Goal: Find specific page/section: Find specific page/section

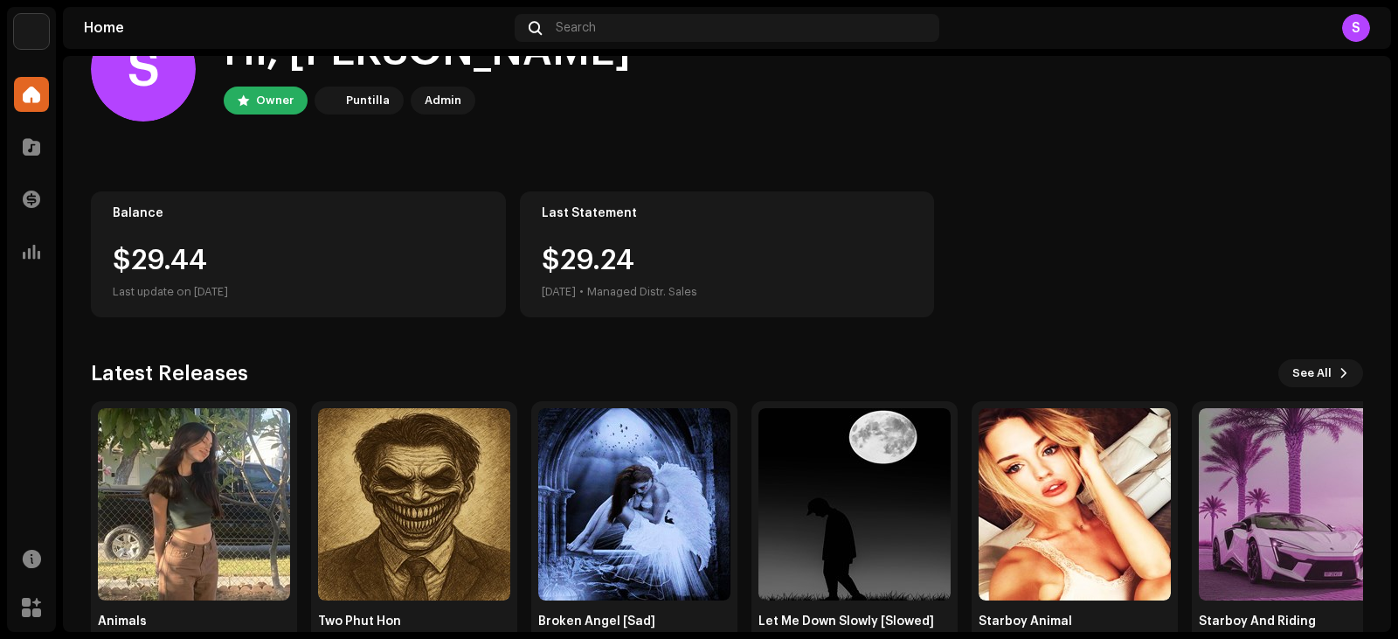
scroll to position [73, 0]
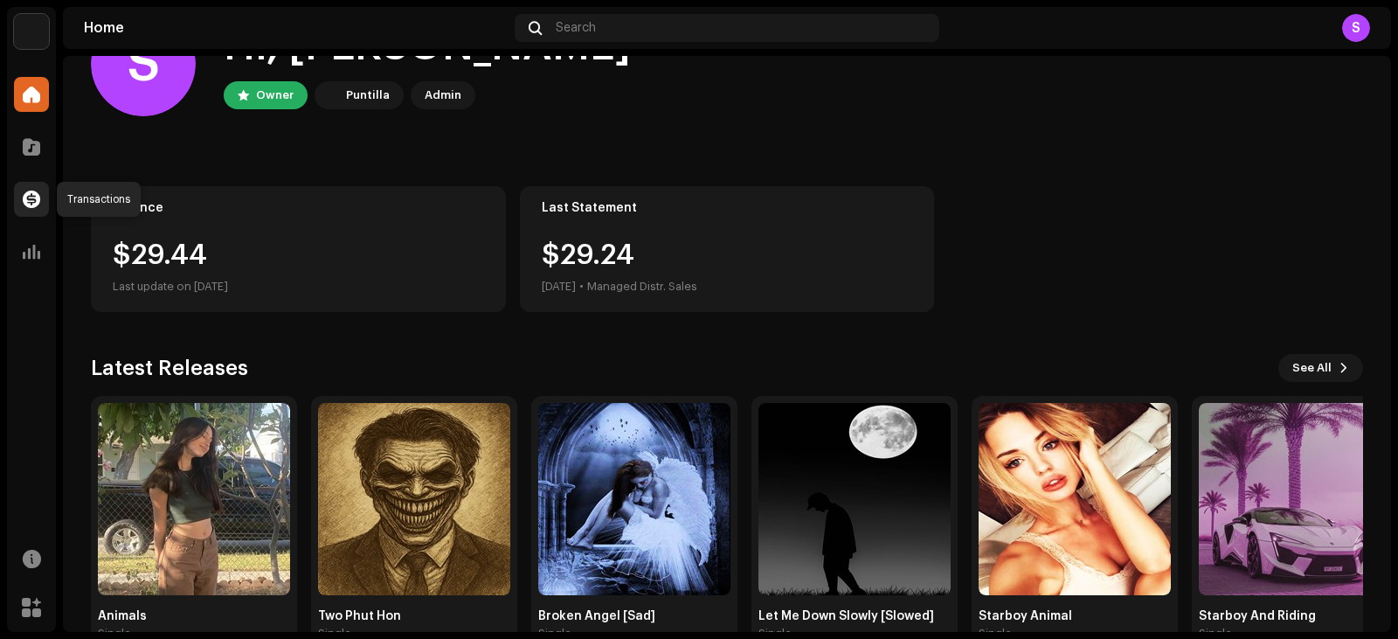
click at [23, 197] on span at bounding box center [31, 199] width 17 height 14
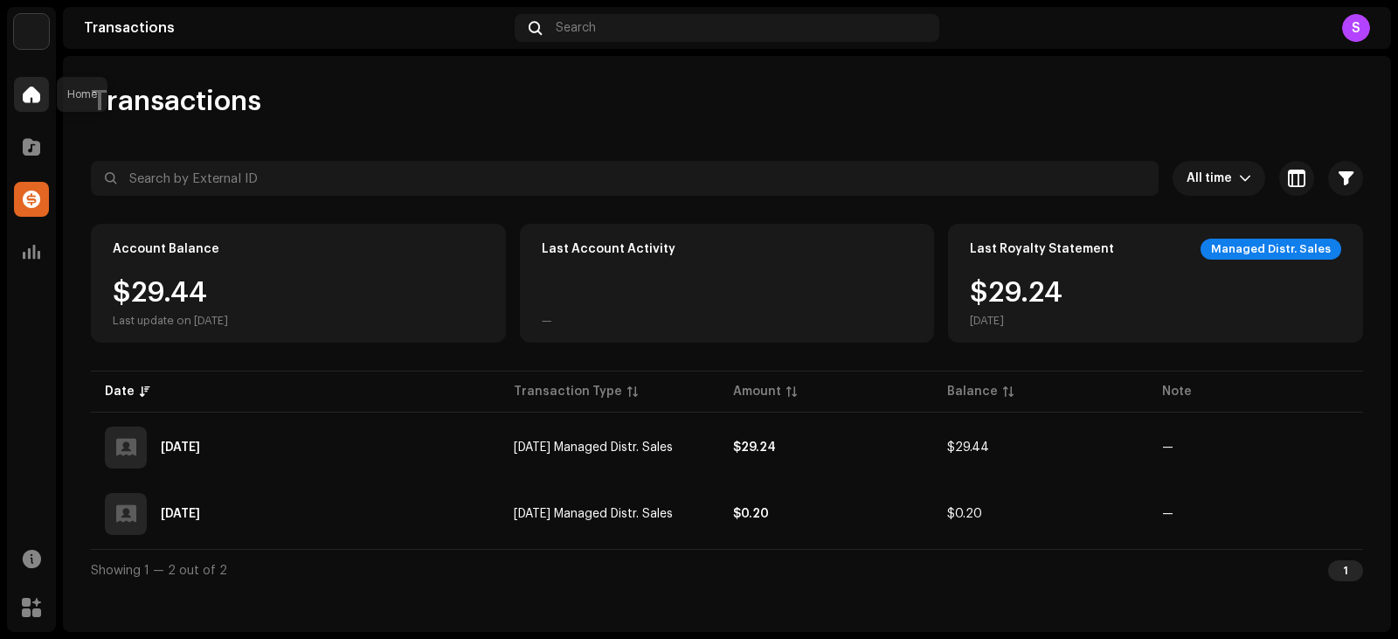
click at [46, 89] on div at bounding box center [31, 94] width 35 height 35
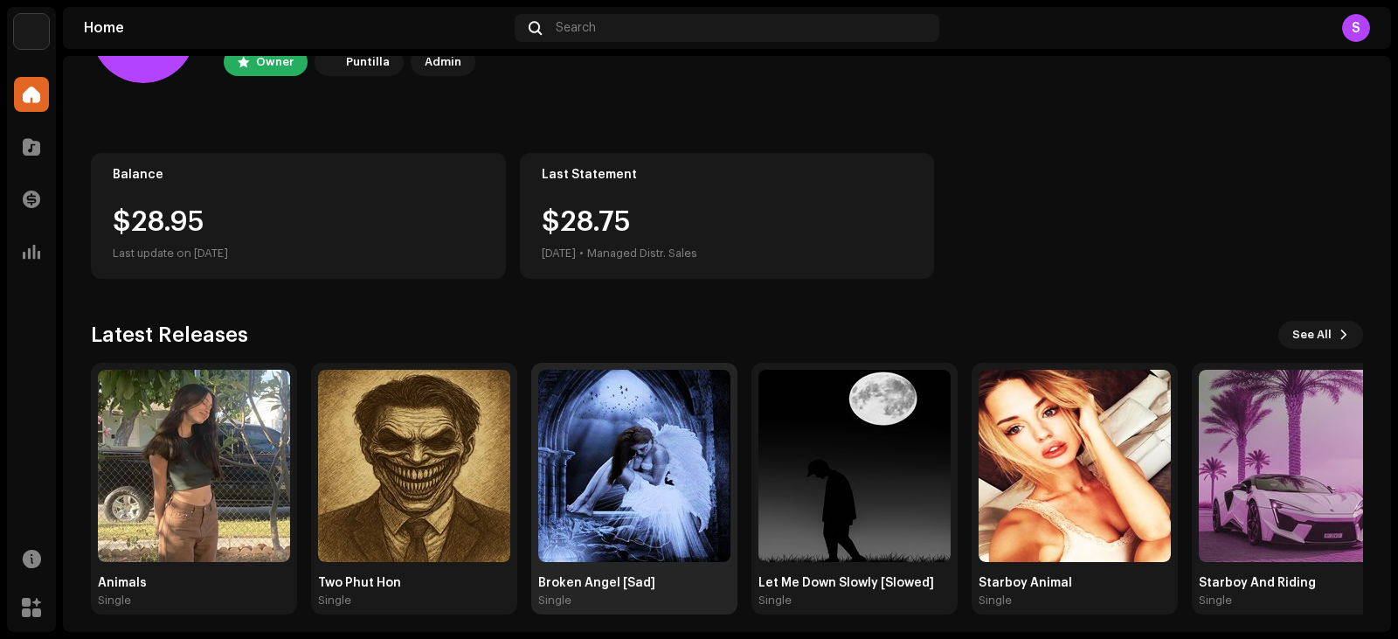
scroll to position [115, 0]
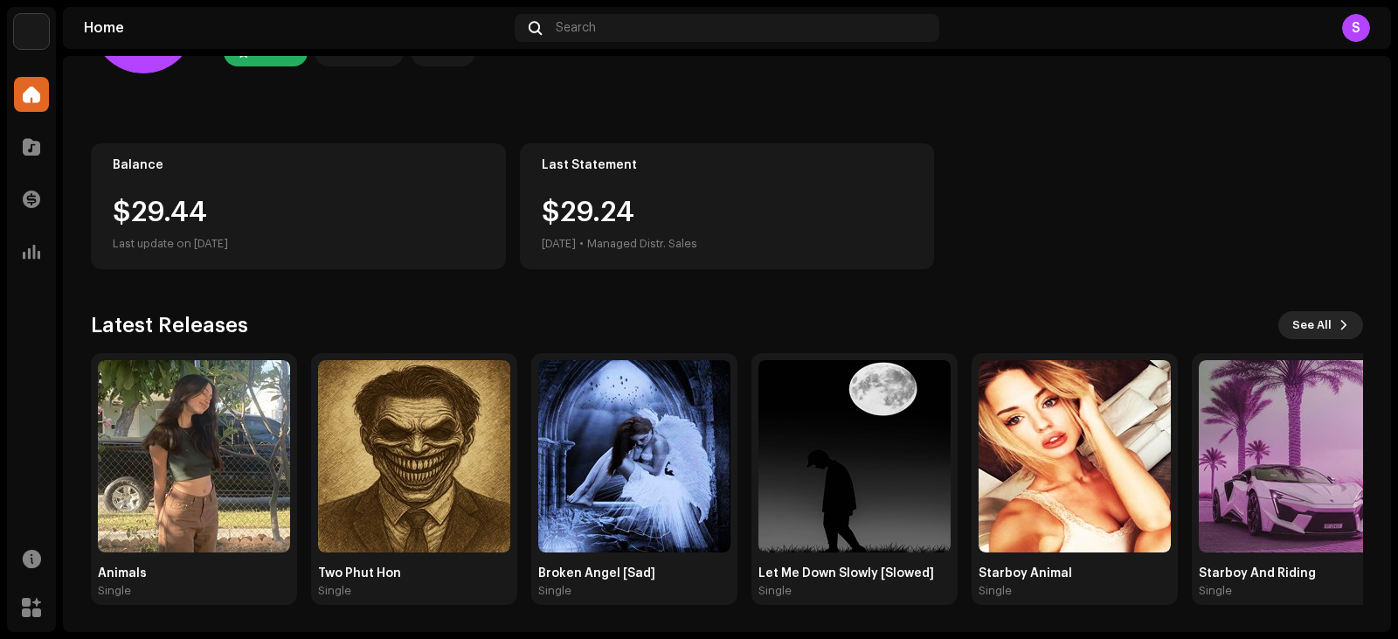
click at [1313, 328] on span "See All" at bounding box center [1311, 325] width 39 height 35
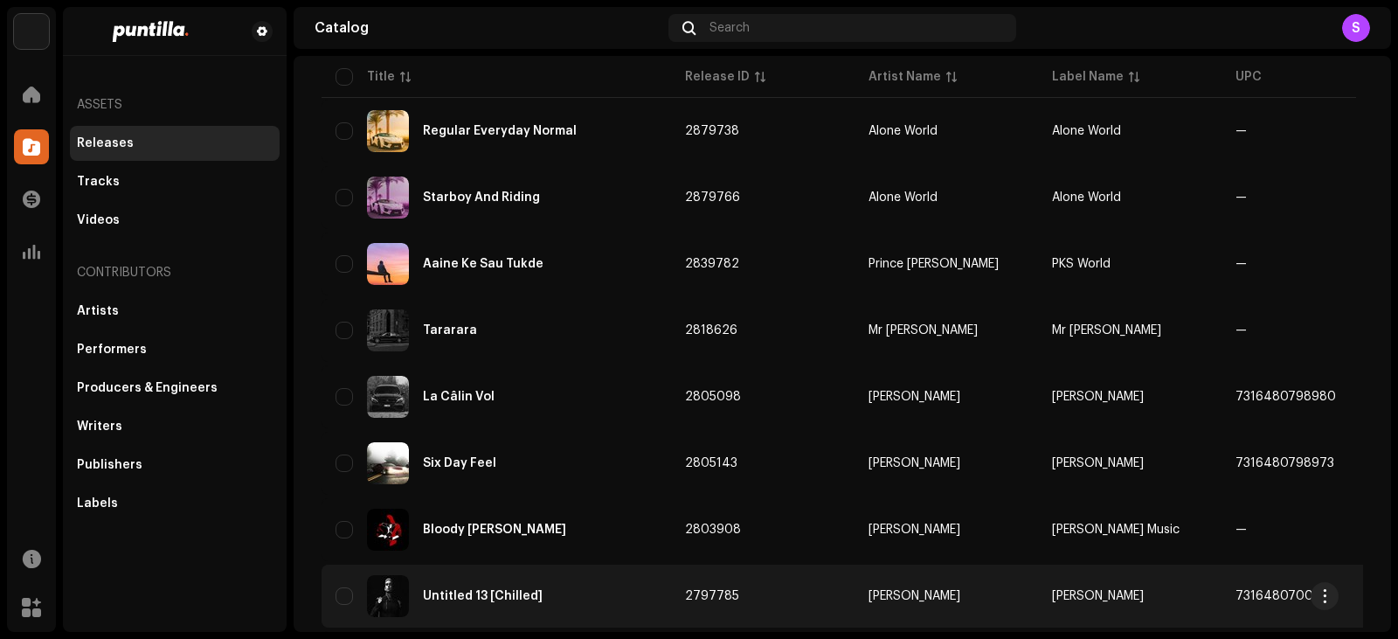
scroll to position [582, 0]
